Goal: Use online tool/utility: Use online tool/utility

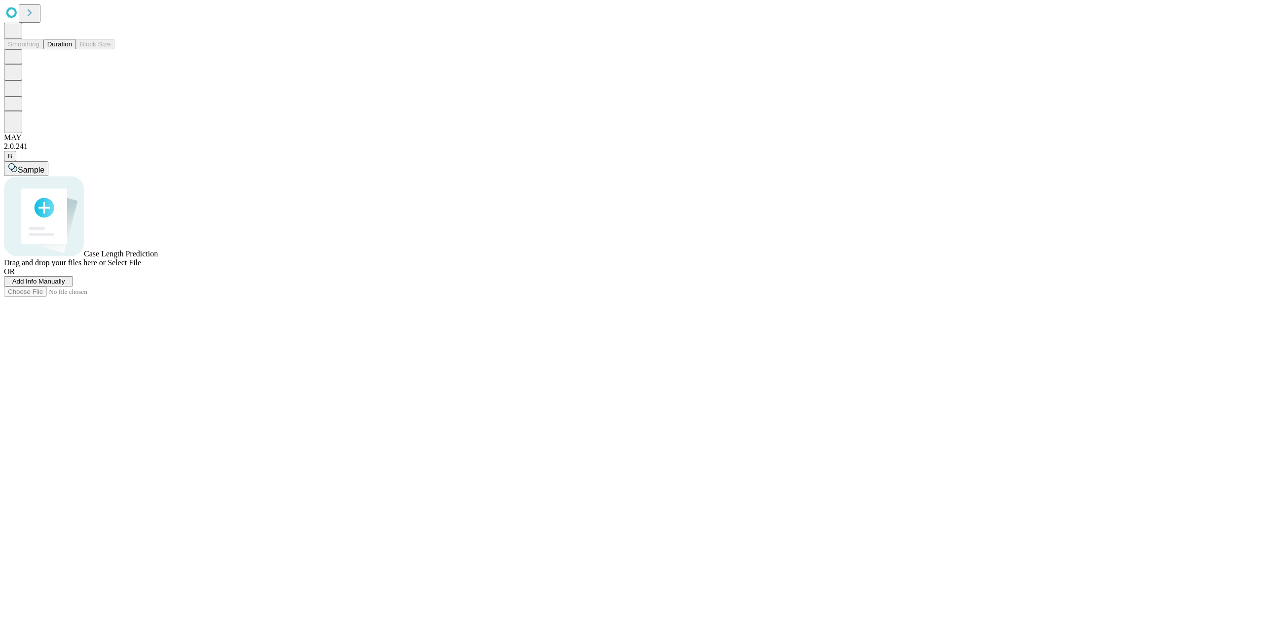
click at [55, 49] on button "Duration" at bounding box center [59, 44] width 33 height 10
click at [65, 275] on span "Add Info Manually" at bounding box center [38, 270] width 53 height 7
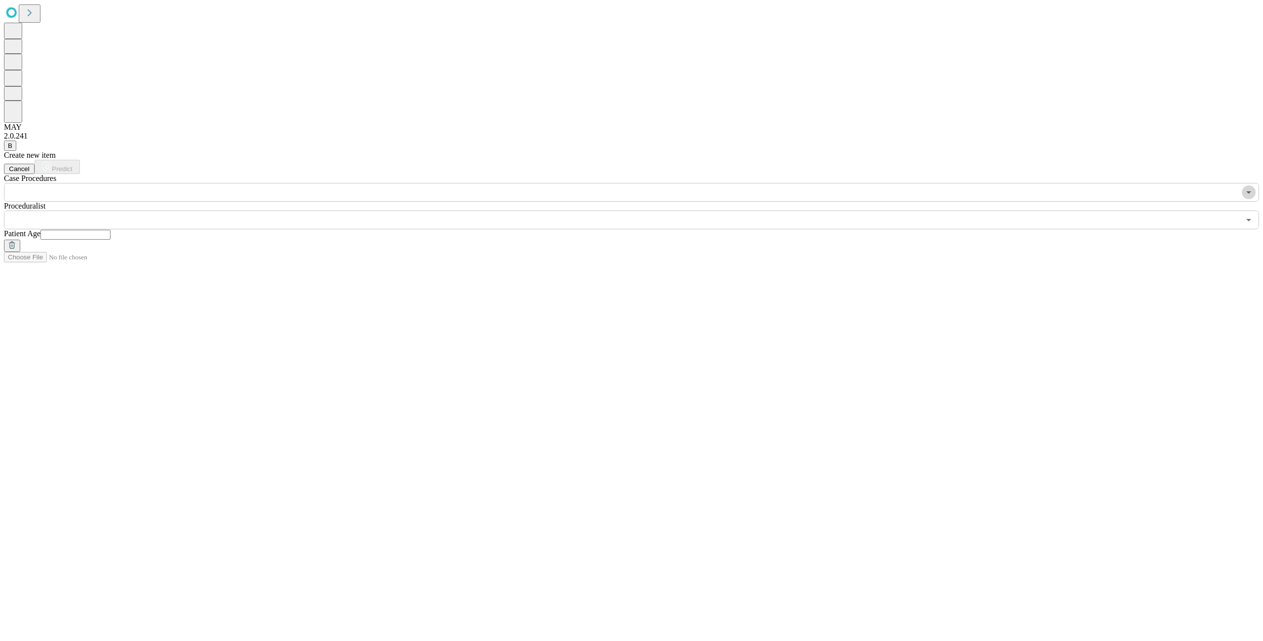
drag, startPoint x: 439, startPoint y: 89, endPoint x: 432, endPoint y: 91, distance: 7.8
click at [1242, 186] on icon "Open" at bounding box center [1248, 192] width 12 height 12
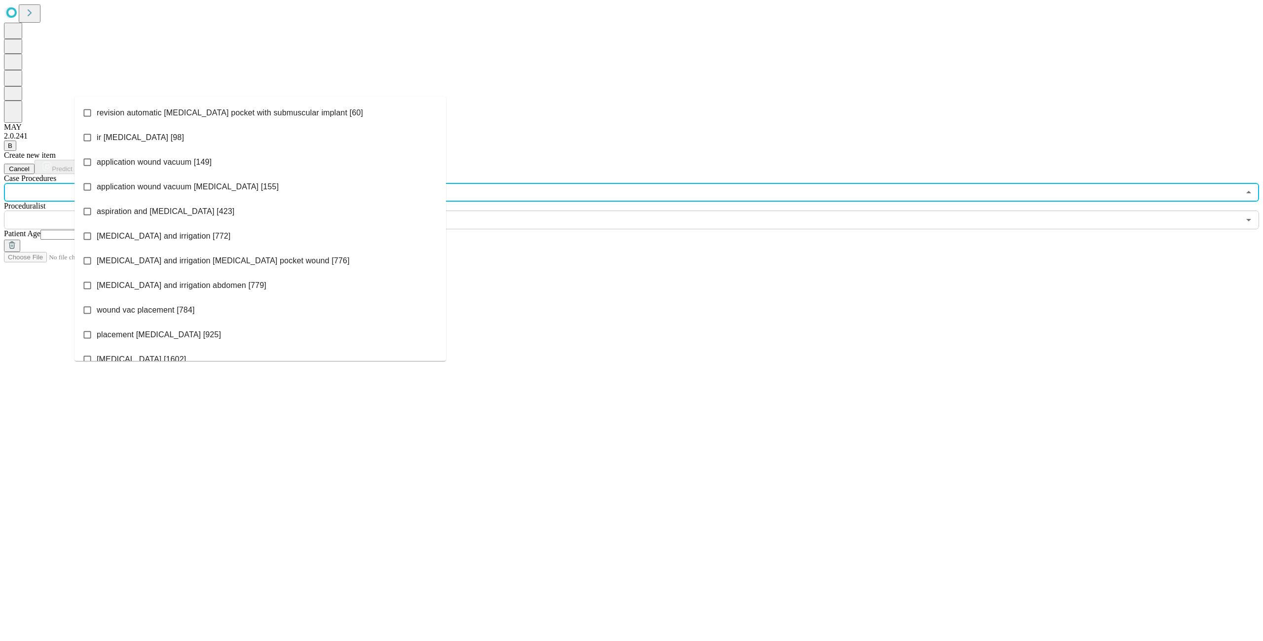
click at [283, 156] on li "application wound vacuum [149]" at bounding box center [259, 162] width 371 height 25
click at [759, 211] on input "text" at bounding box center [622, 220] width 1236 height 19
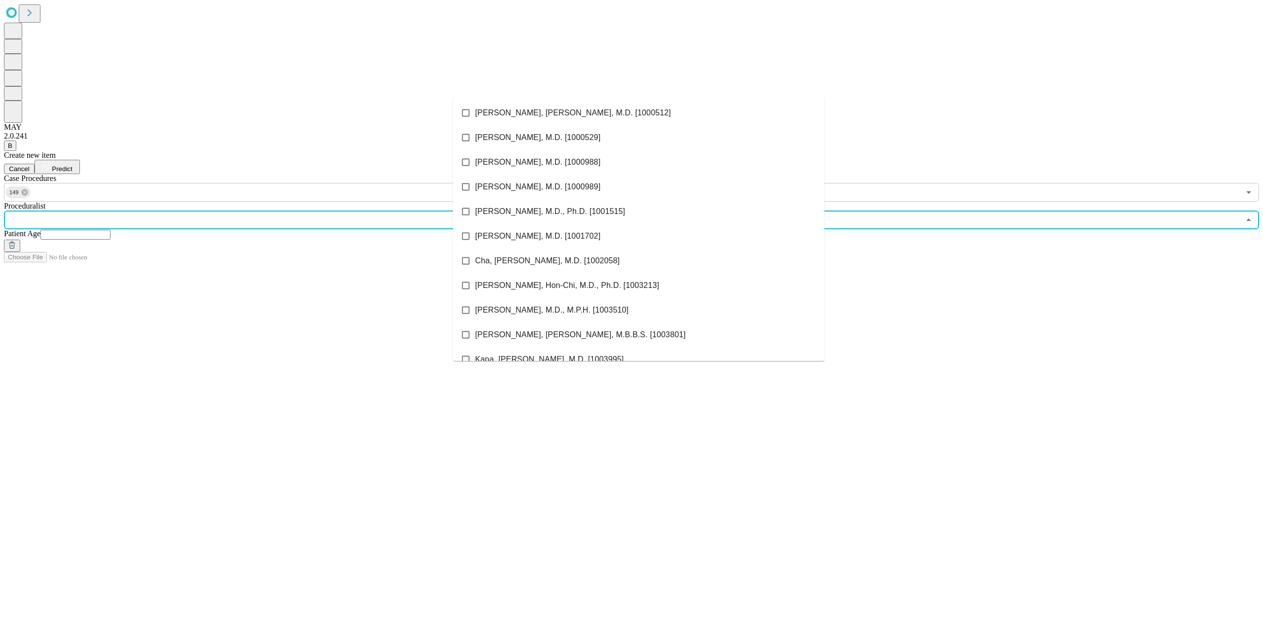
click at [584, 208] on span "[PERSON_NAME], M.D., Ph.D. [1001515]" at bounding box center [550, 212] width 150 height 12
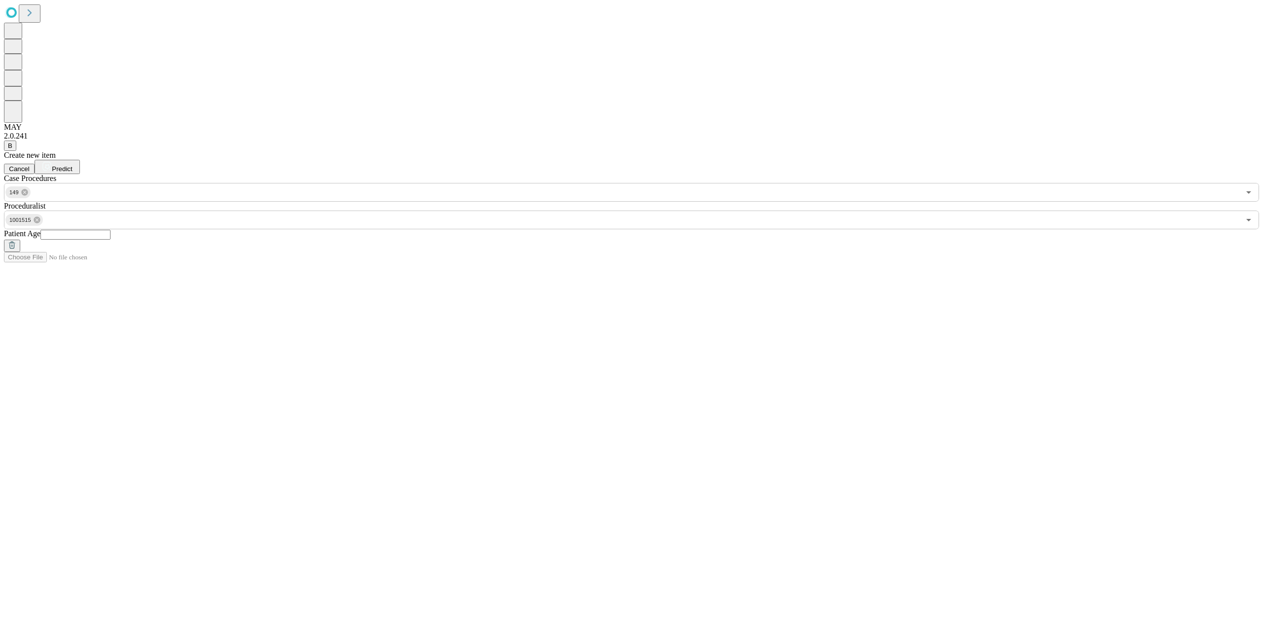
click at [110, 230] on input "text" at bounding box center [75, 235] width 70 height 10
type input "**"
click at [72, 165] on span "Predict" at bounding box center [62, 168] width 20 height 7
